Goal: Task Accomplishment & Management: Complete application form

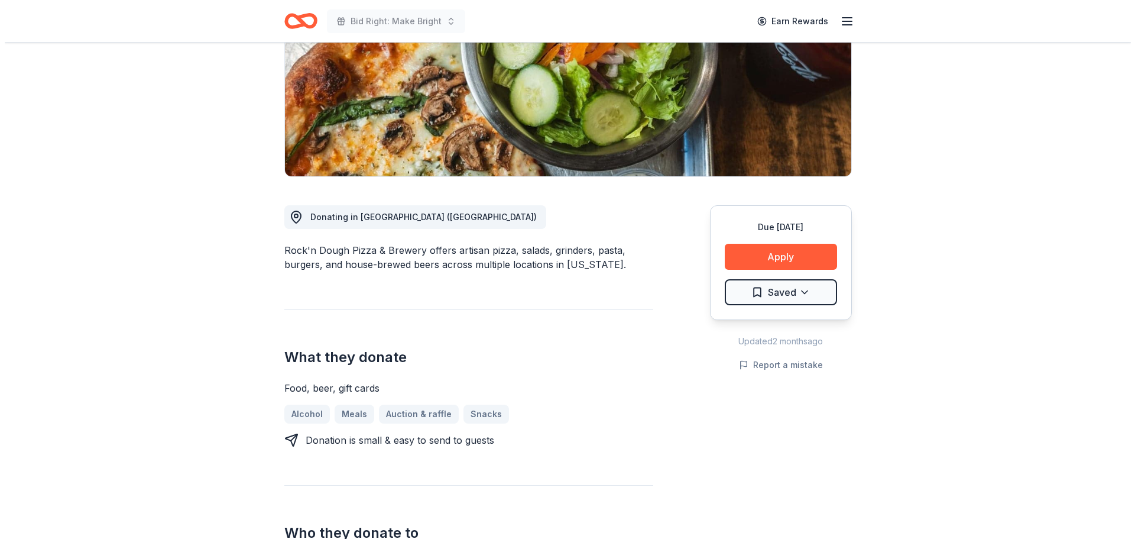
scroll to position [212, 0]
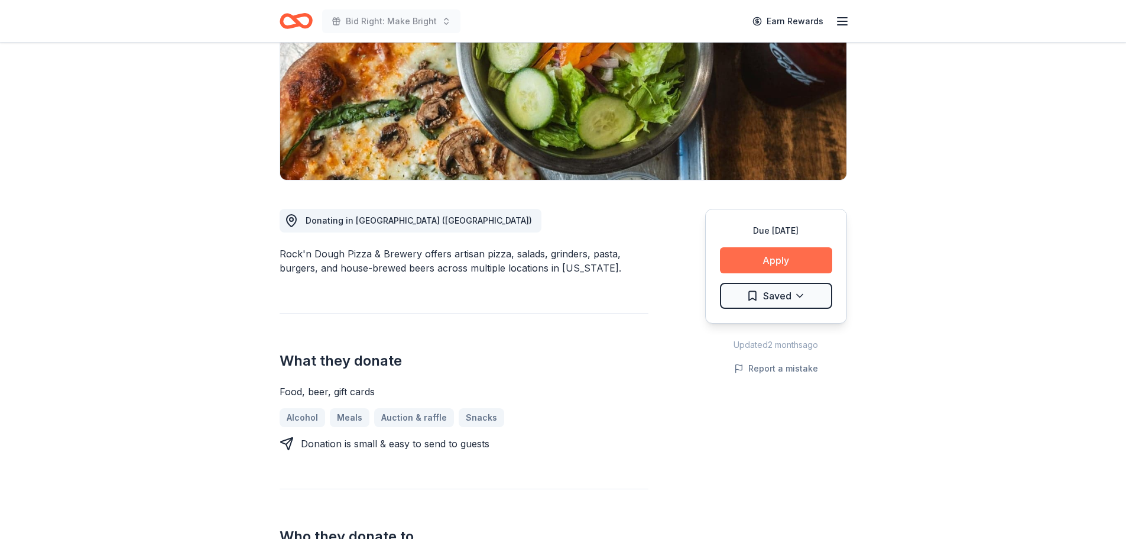
click at [787, 247] on button "Apply" at bounding box center [776, 260] width 112 height 26
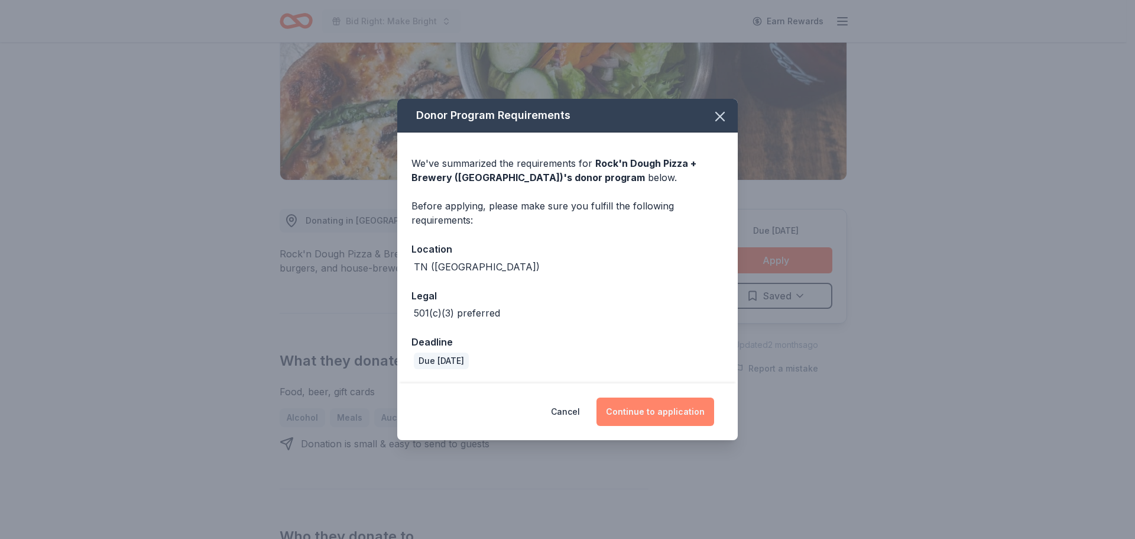
click at [648, 416] on button "Continue to application" at bounding box center [656, 411] width 118 height 28
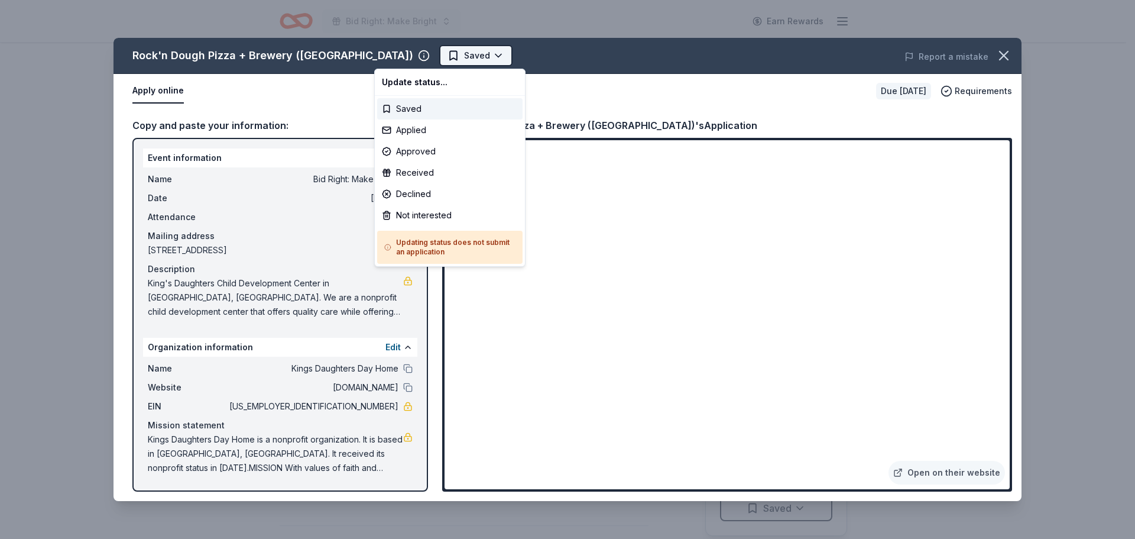
scroll to position [0, 0]
click at [435, 53] on html "Bid Right: Make Bright Earn Rewards Due in 30 days Share Rock'n Dough Pizza + B…" at bounding box center [567, 269] width 1135 height 539
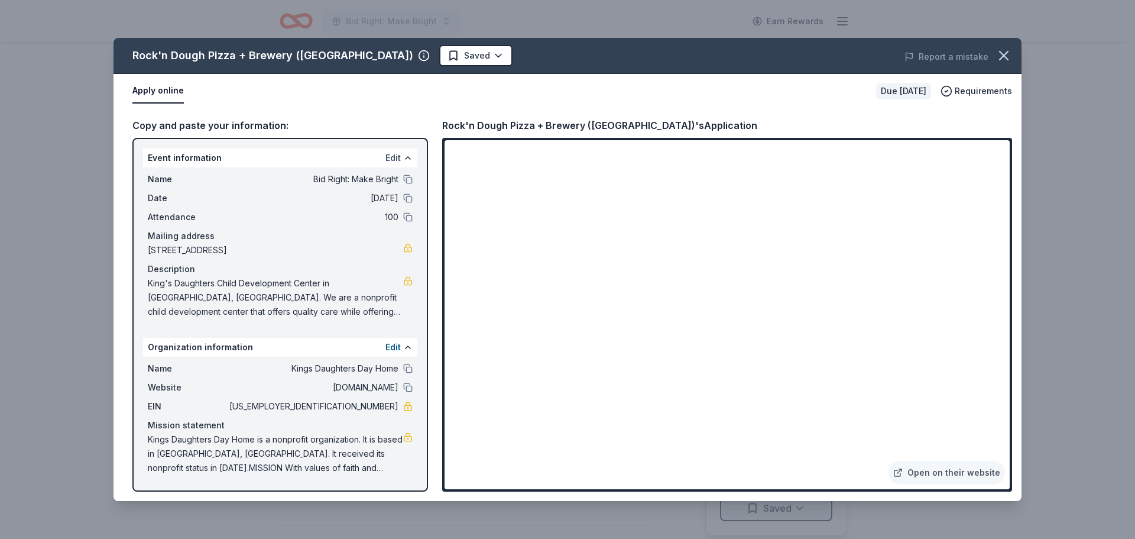
click at [392, 158] on button "Edit" at bounding box center [393, 158] width 15 height 14
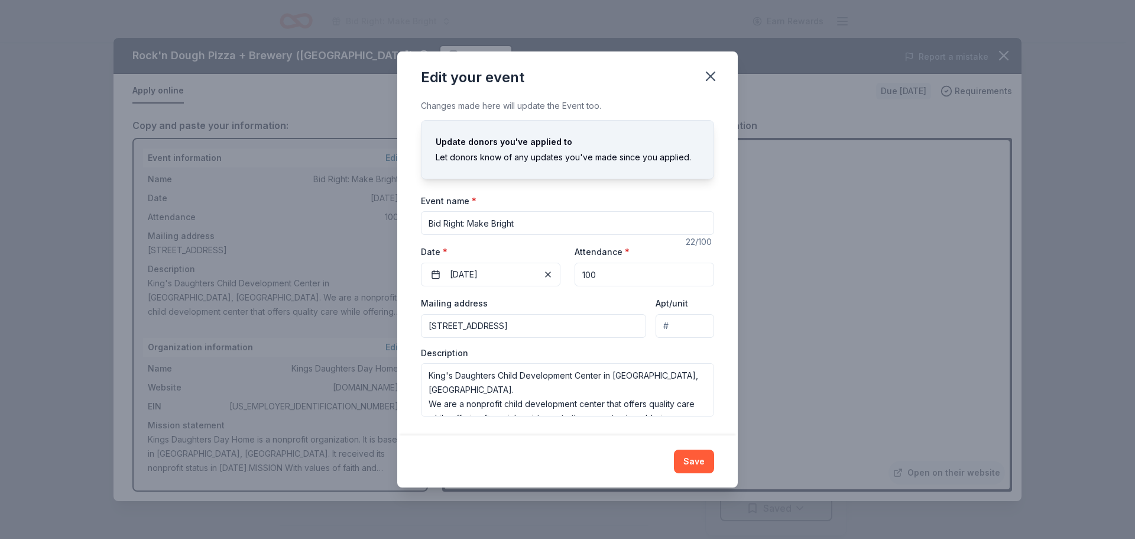
drag, startPoint x: 538, startPoint y: 227, endPoint x: 416, endPoint y: 225, distance: 121.2
click at [416, 225] on div "Changes made here will update the Event too. Update donors you've applied to Le…" at bounding box center [567, 267] width 341 height 336
click at [810, 335] on div "Edit your event Changes made here will update the Event too. Update donors you'…" at bounding box center [567, 269] width 1135 height 539
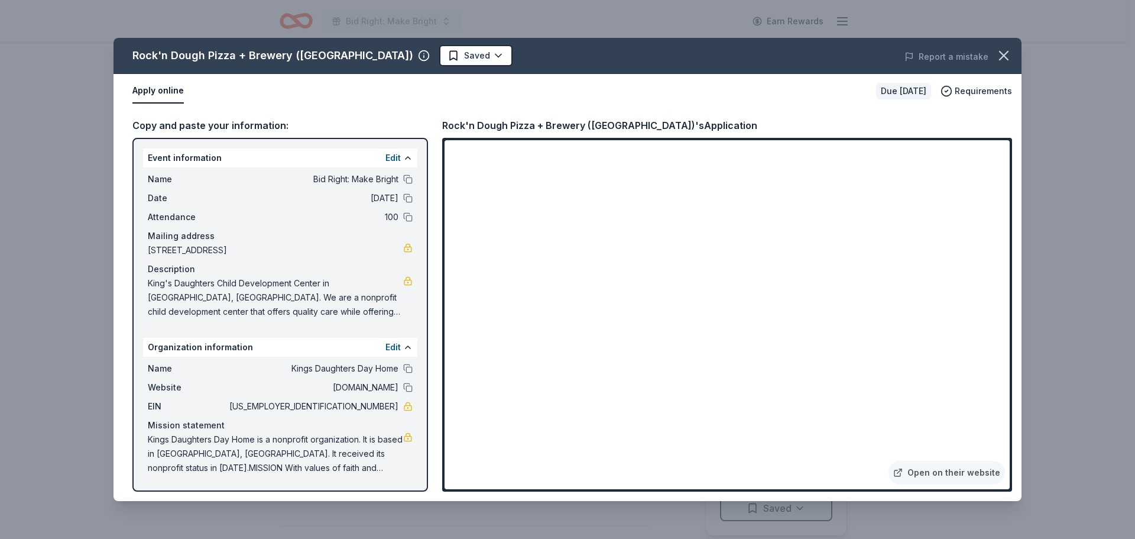
click at [166, 276] on div "Description" at bounding box center [280, 269] width 265 height 14
click at [393, 155] on button "Edit" at bounding box center [393, 158] width 15 height 14
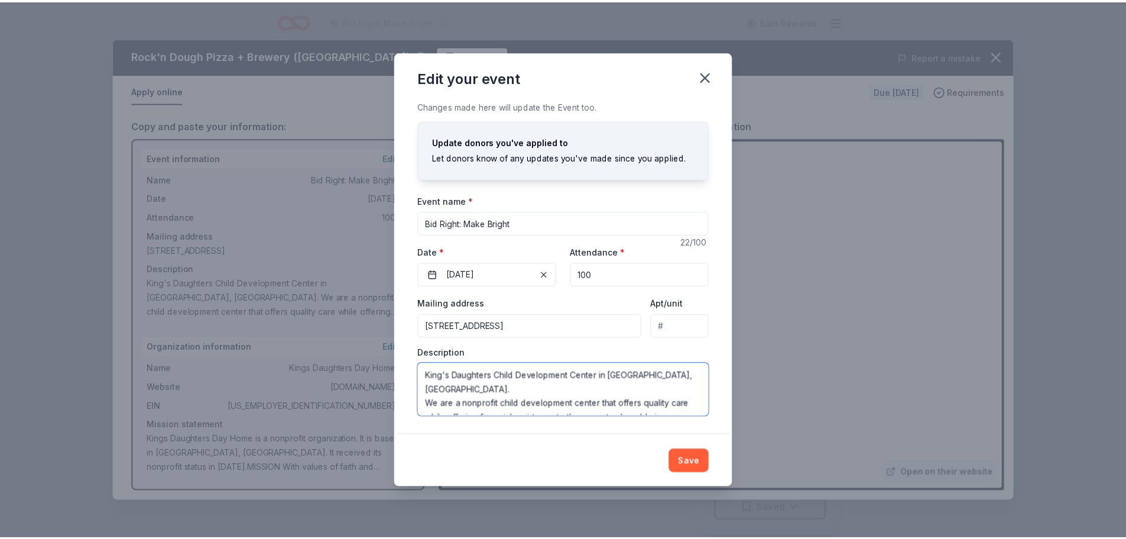
scroll to position [28, 0]
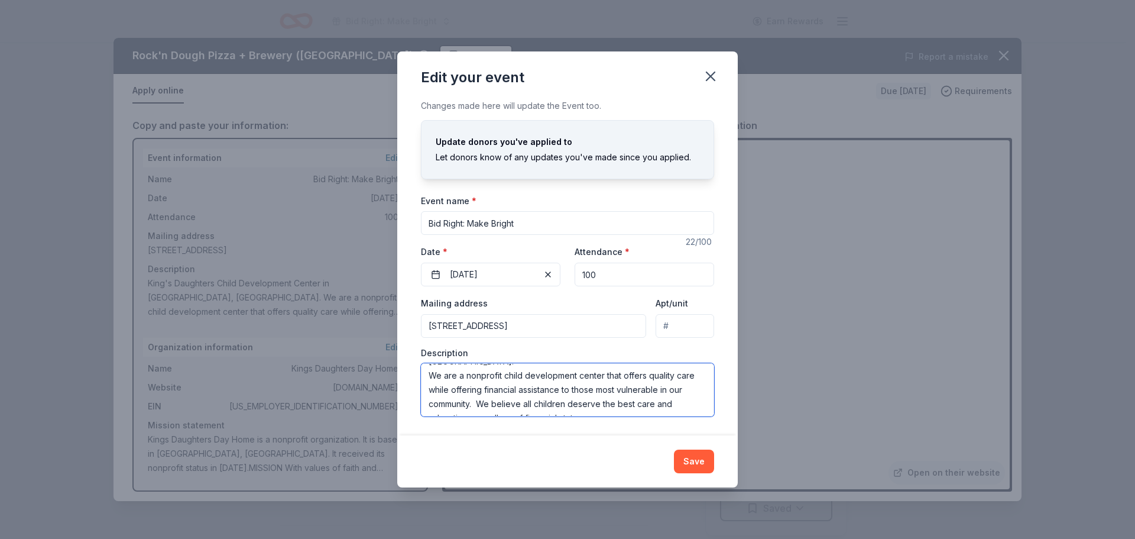
drag, startPoint x: 426, startPoint y: 374, endPoint x: 633, endPoint y: 418, distance: 212.2
click at [633, 418] on div "Changes made here will update the Event too. Update donors you've applied to Le…" at bounding box center [567, 267] width 341 height 336
click at [783, 417] on div "Edit your event Changes made here will update the Event too. Update donors you'…" at bounding box center [567, 269] width 1135 height 539
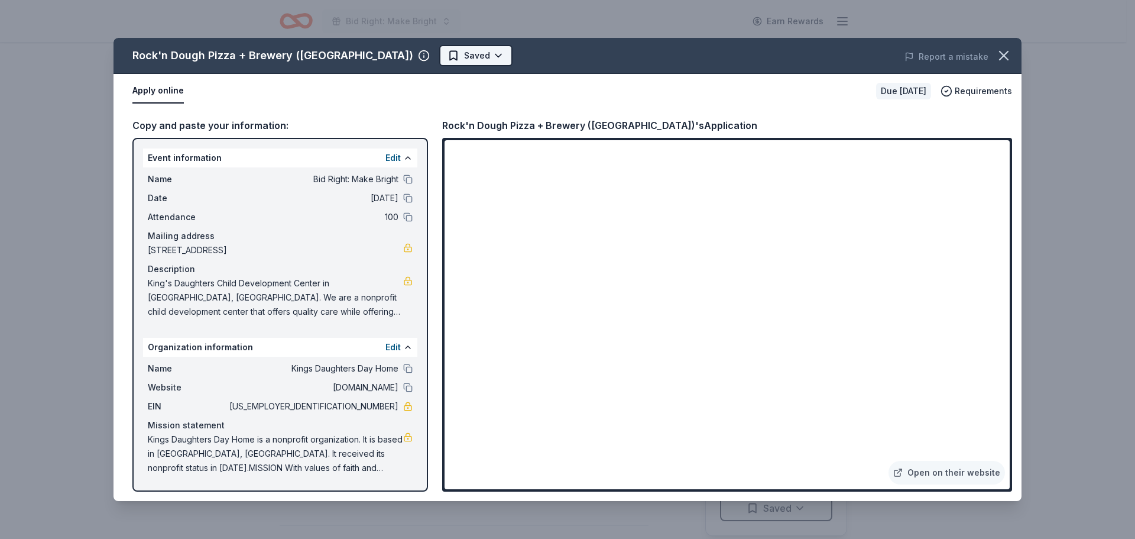
click at [431, 53] on html "Bid Right: Make Bright Earn Rewards Due in 30 days Share Rock'n Dough Pizza + B…" at bounding box center [567, 269] width 1135 height 539
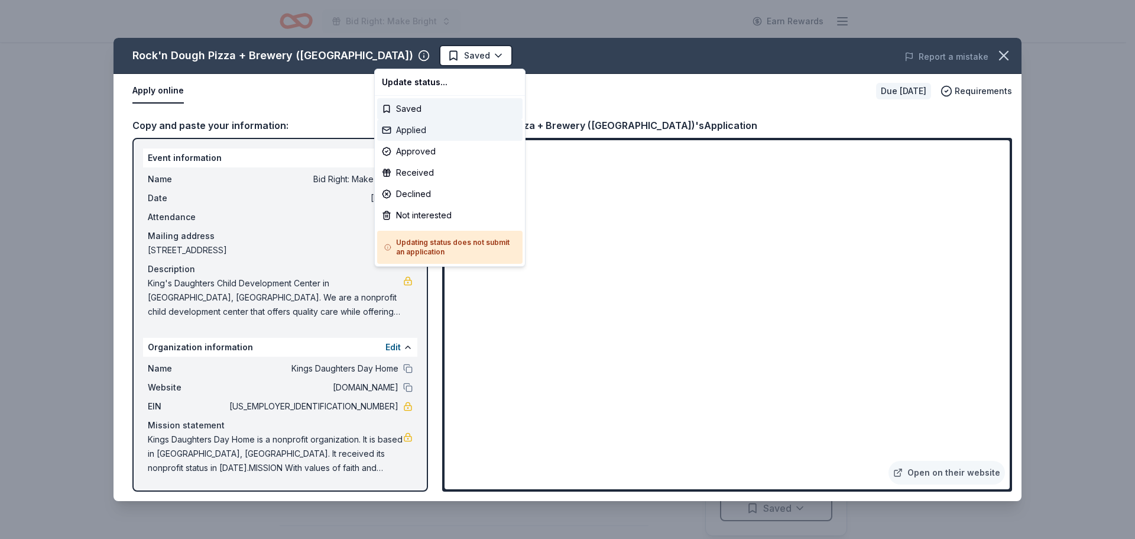
click at [437, 131] on div "Applied" at bounding box center [449, 129] width 145 height 21
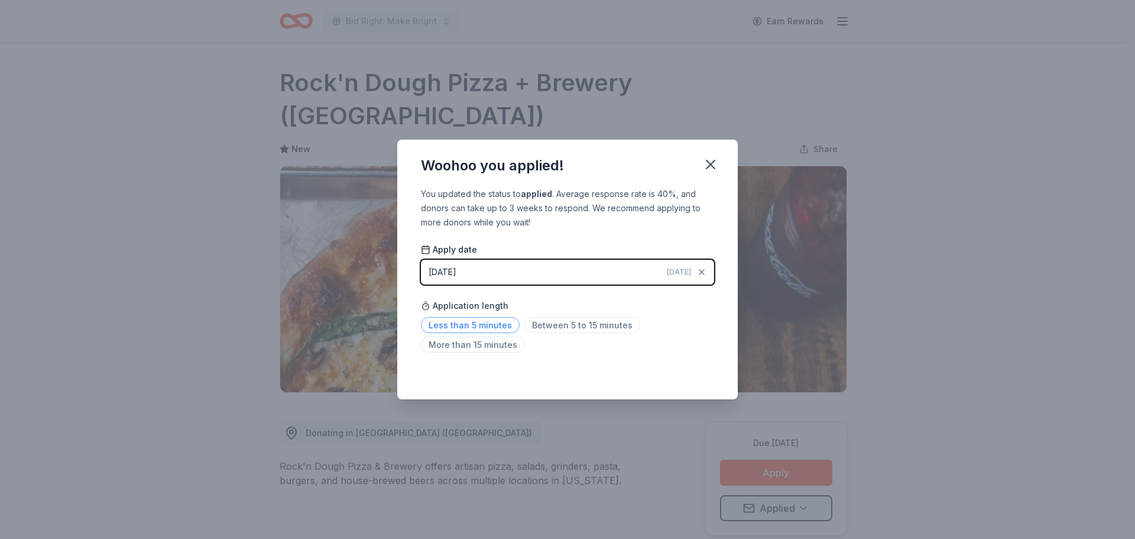
click at [478, 323] on span "Less than 5 minutes" at bounding box center [470, 325] width 99 height 16
click at [709, 164] on icon "button" at bounding box center [710, 164] width 17 height 17
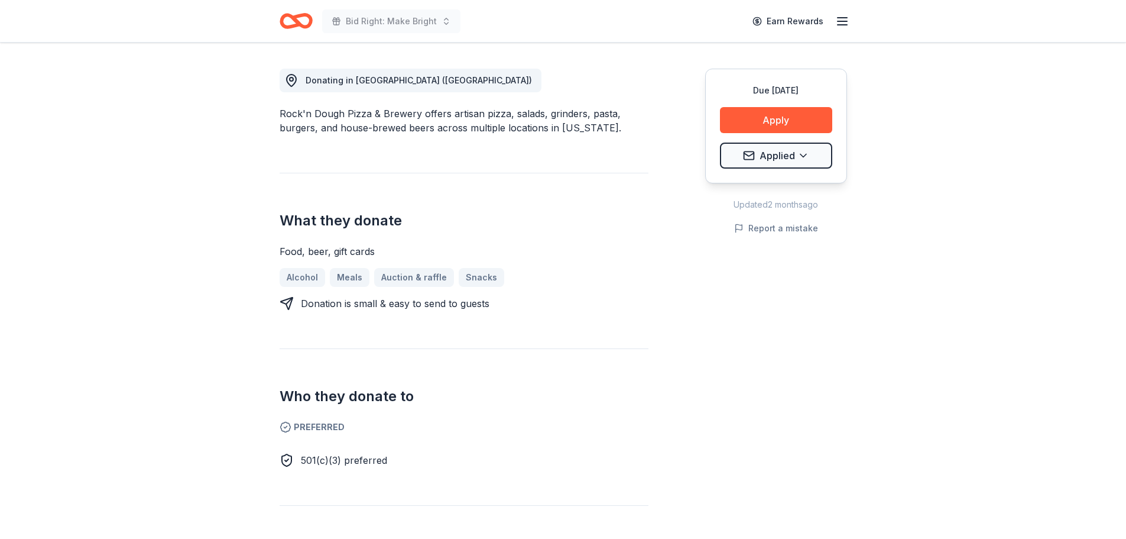
scroll to position [356, 0]
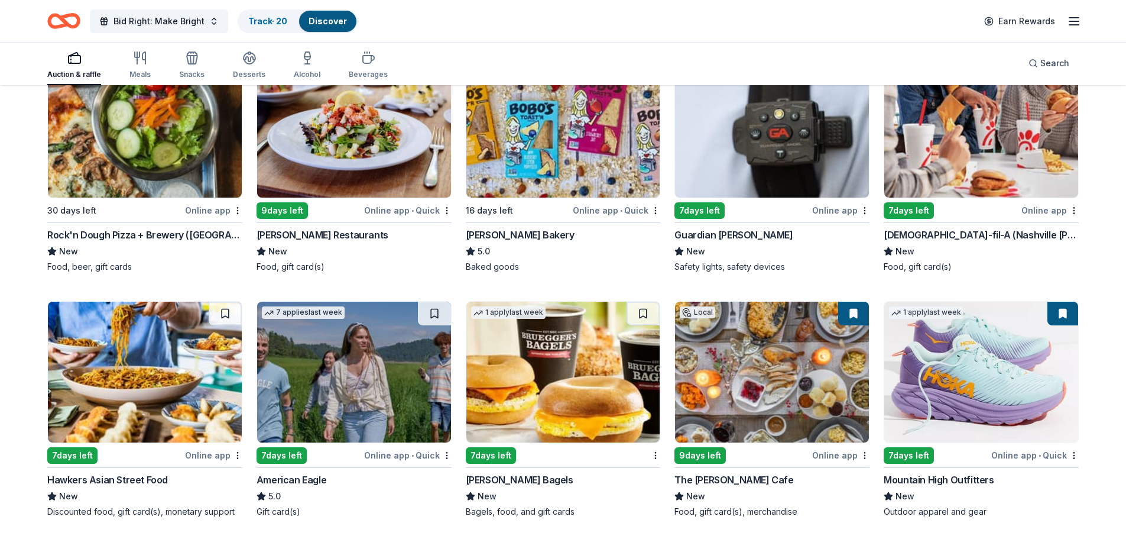
scroll to position [1226, 0]
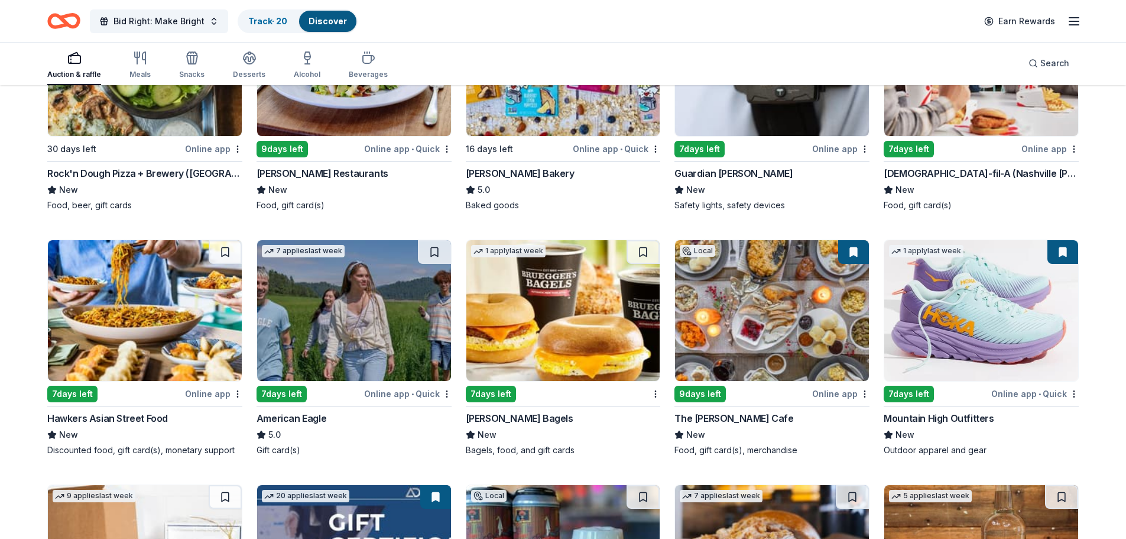
click at [151, 289] on img at bounding box center [145, 310] width 194 height 141
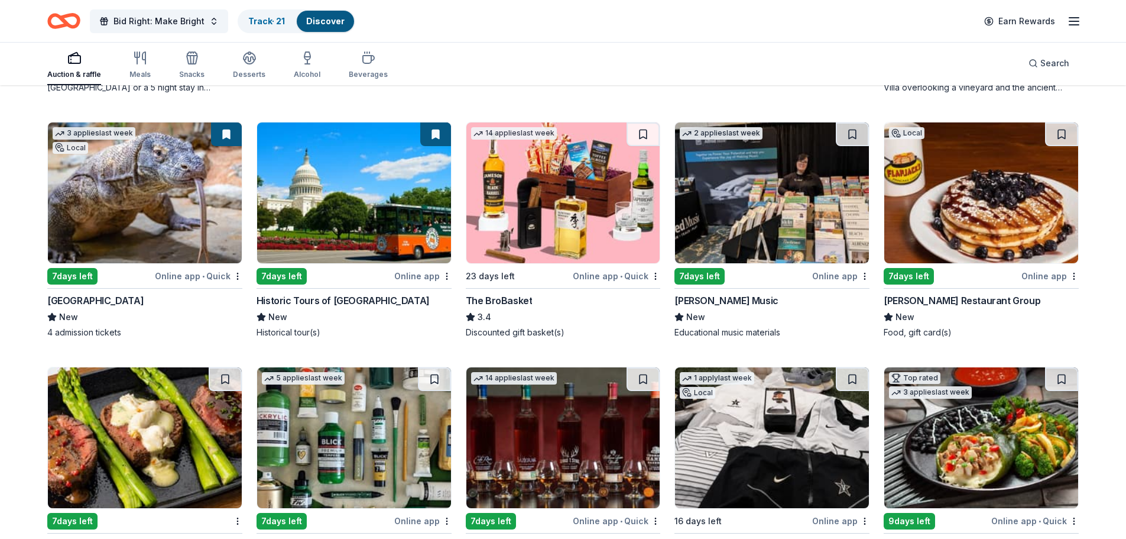
scroll to position [2105, 0]
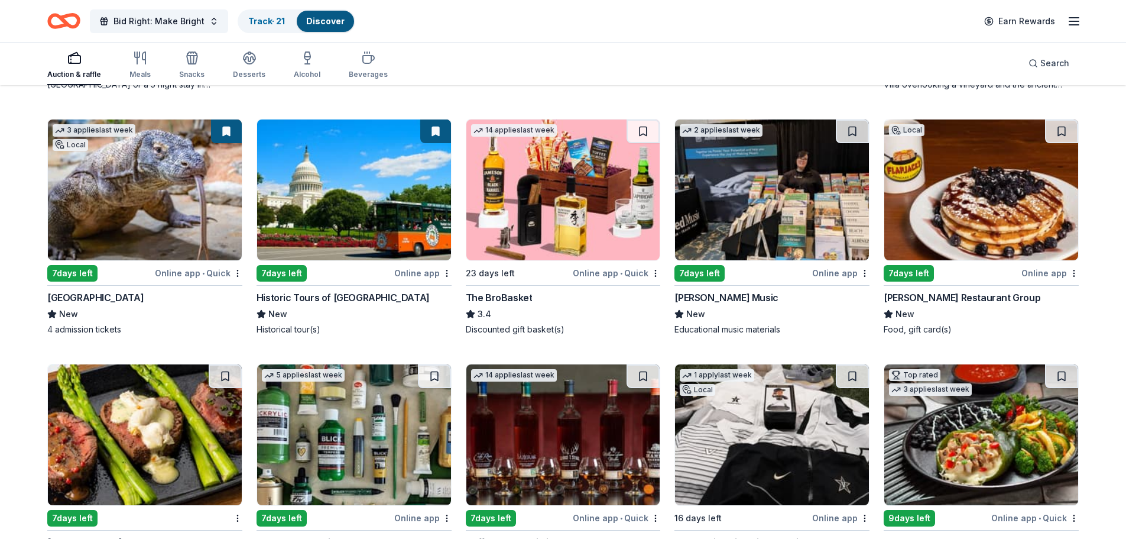
click at [788, 221] on img at bounding box center [772, 189] width 194 height 141
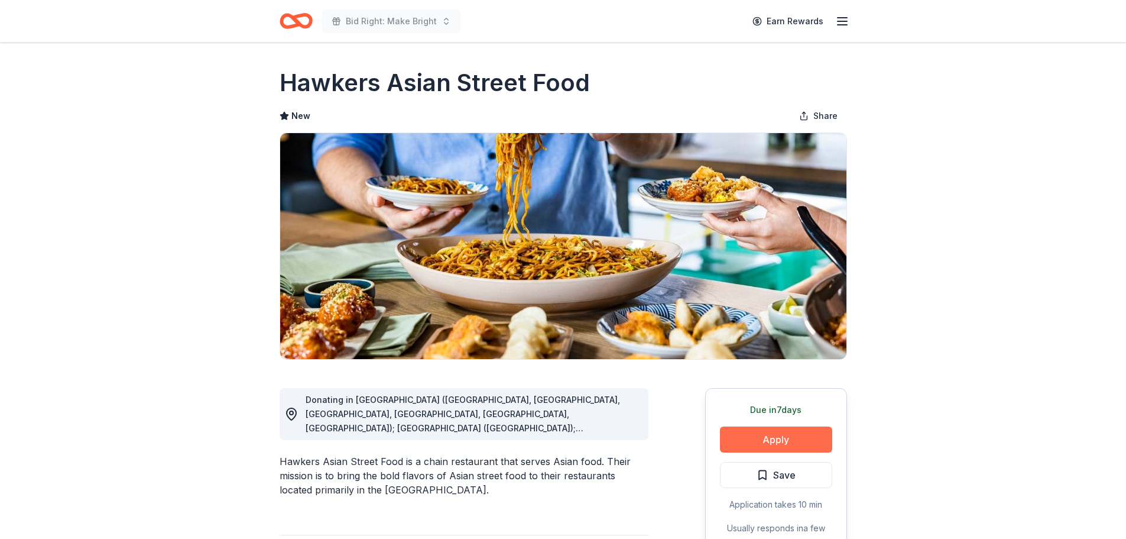
click at [789, 442] on button "Apply" at bounding box center [776, 439] width 112 height 26
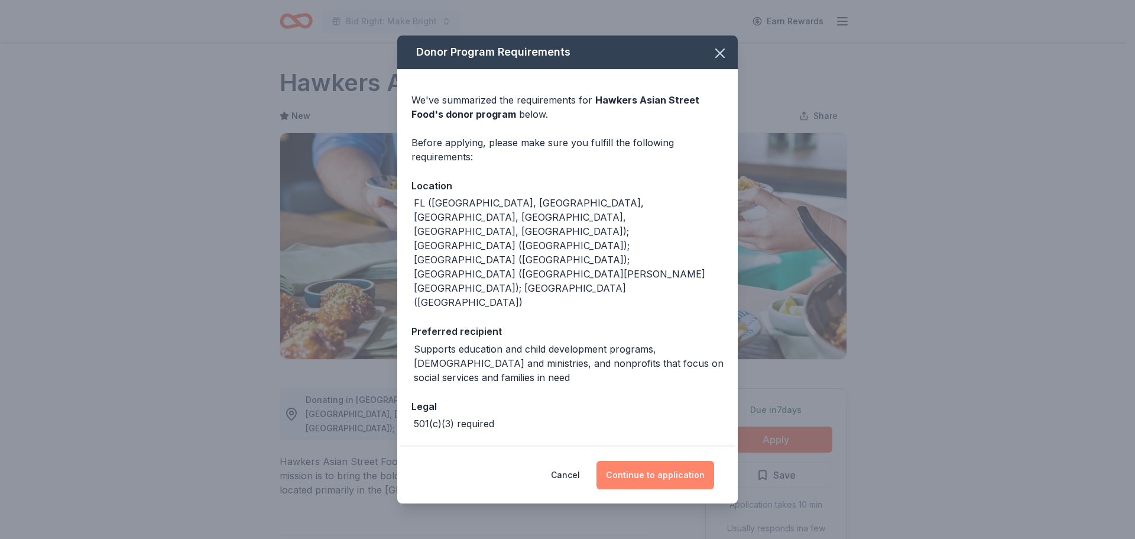
click at [656, 461] on button "Continue to application" at bounding box center [656, 475] width 118 height 28
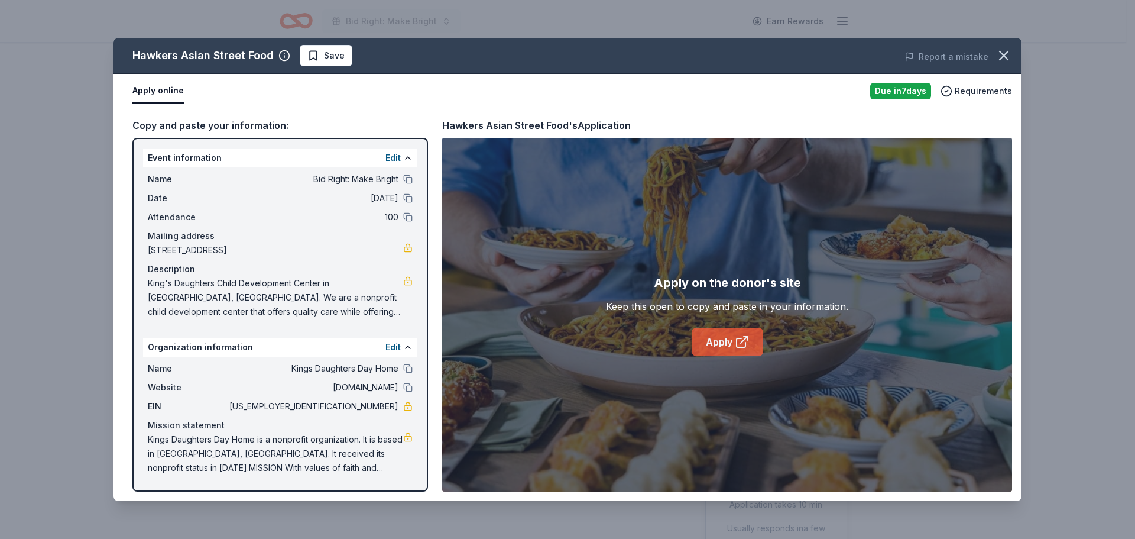
click at [702, 344] on link "Apply" at bounding box center [728, 342] width 72 height 28
click at [320, 48] on span "Save" at bounding box center [325, 55] width 37 height 14
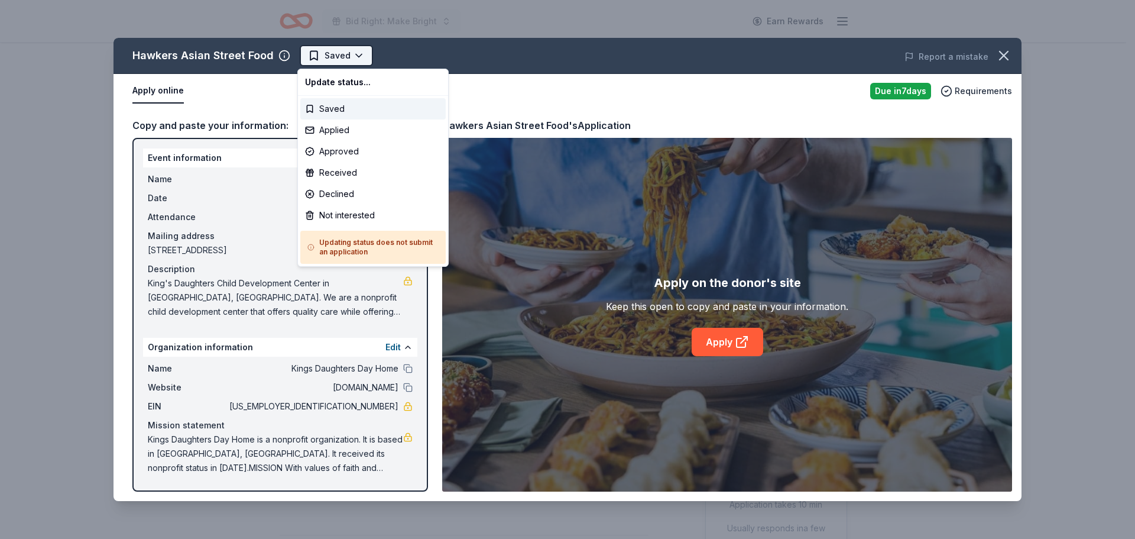
click at [354, 54] on html "Bid Right: Make Bright Earn Rewards Due in 7 days Share Hawkers Asian Street Fo…" at bounding box center [567, 269] width 1135 height 539
click at [343, 130] on div "Applied" at bounding box center [372, 129] width 145 height 21
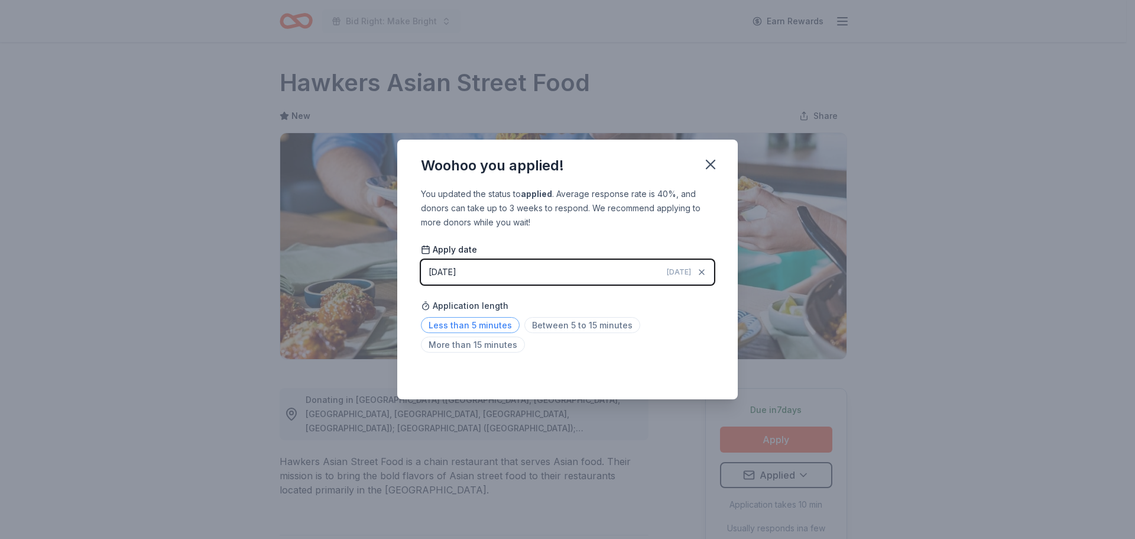
click at [475, 328] on span "Less than 5 minutes" at bounding box center [470, 325] width 99 height 16
click at [713, 170] on icon "button" at bounding box center [710, 164] width 17 height 17
